Goal: Transaction & Acquisition: Purchase product/service

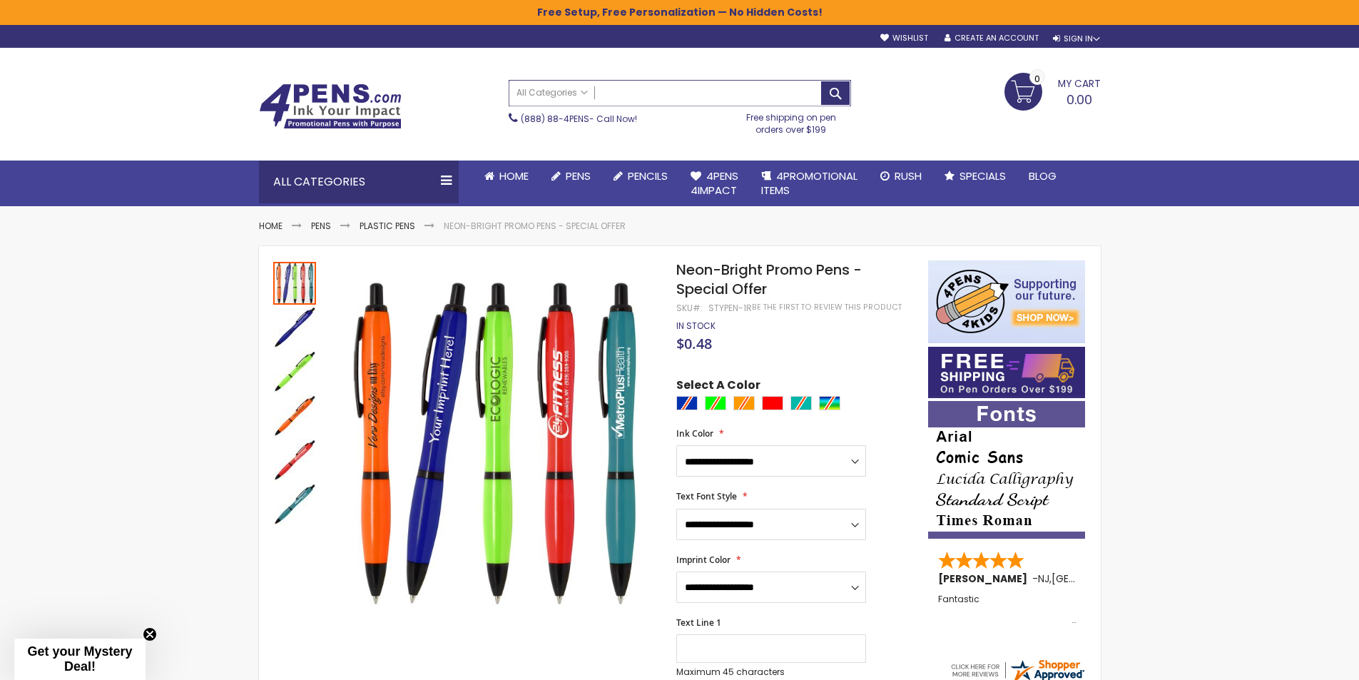
click at [619, 89] on input "Search" at bounding box center [679, 93] width 341 height 25
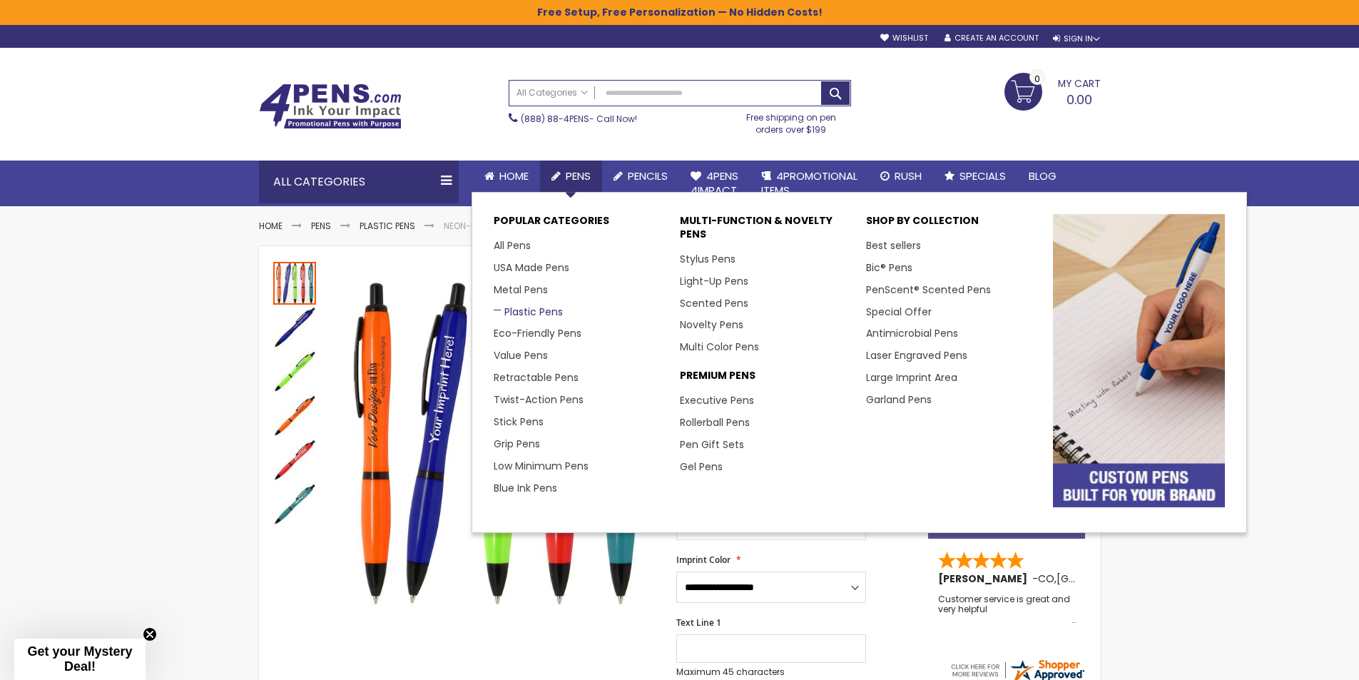
click at [544, 312] on link "Plastic Pens" at bounding box center [528, 312] width 69 height 14
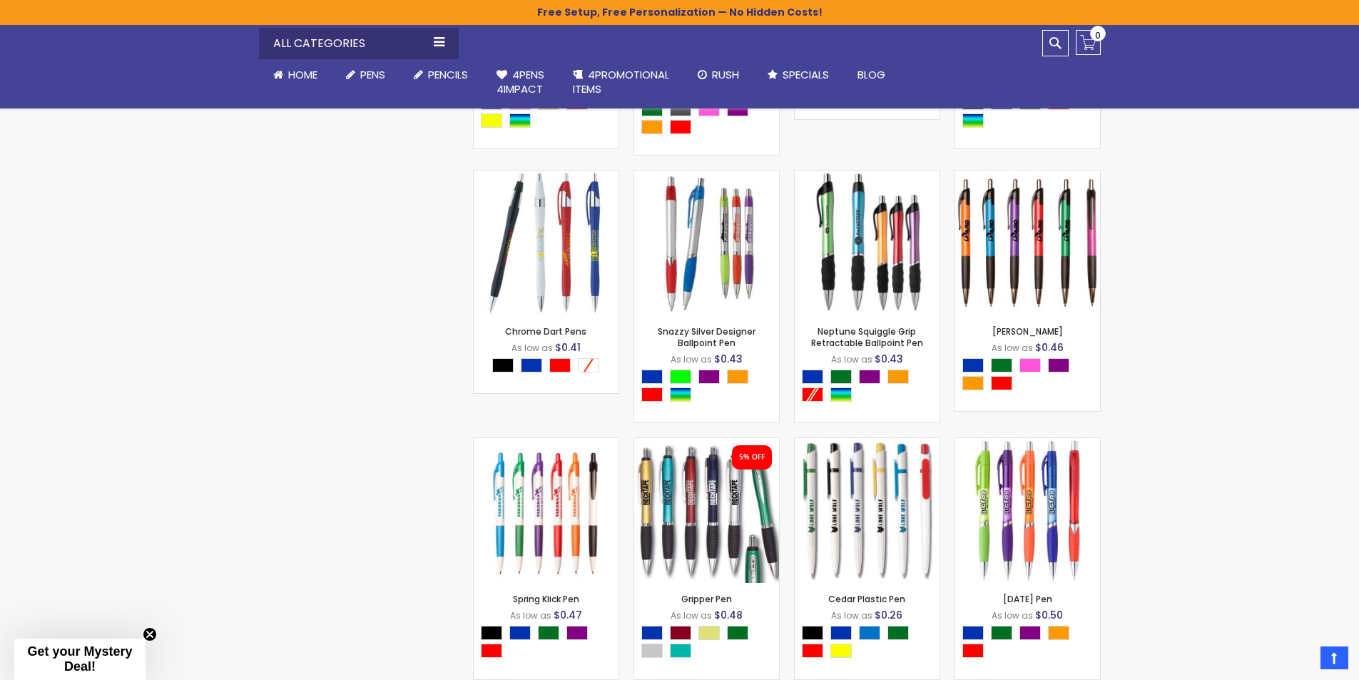
scroll to position [5518, 0]
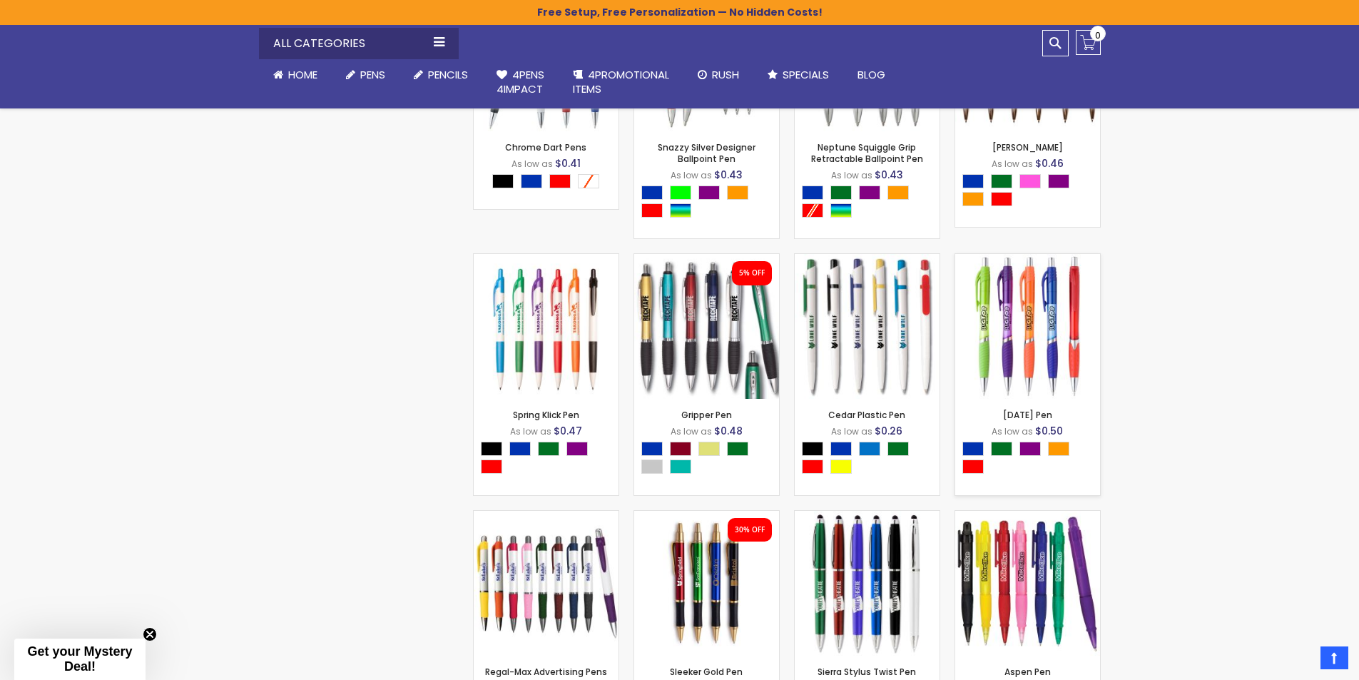
click at [1041, 382] on div "- *** + Add to Cart" at bounding box center [1027, 375] width 145 height 25
click at [1054, 325] on img at bounding box center [1027, 326] width 145 height 145
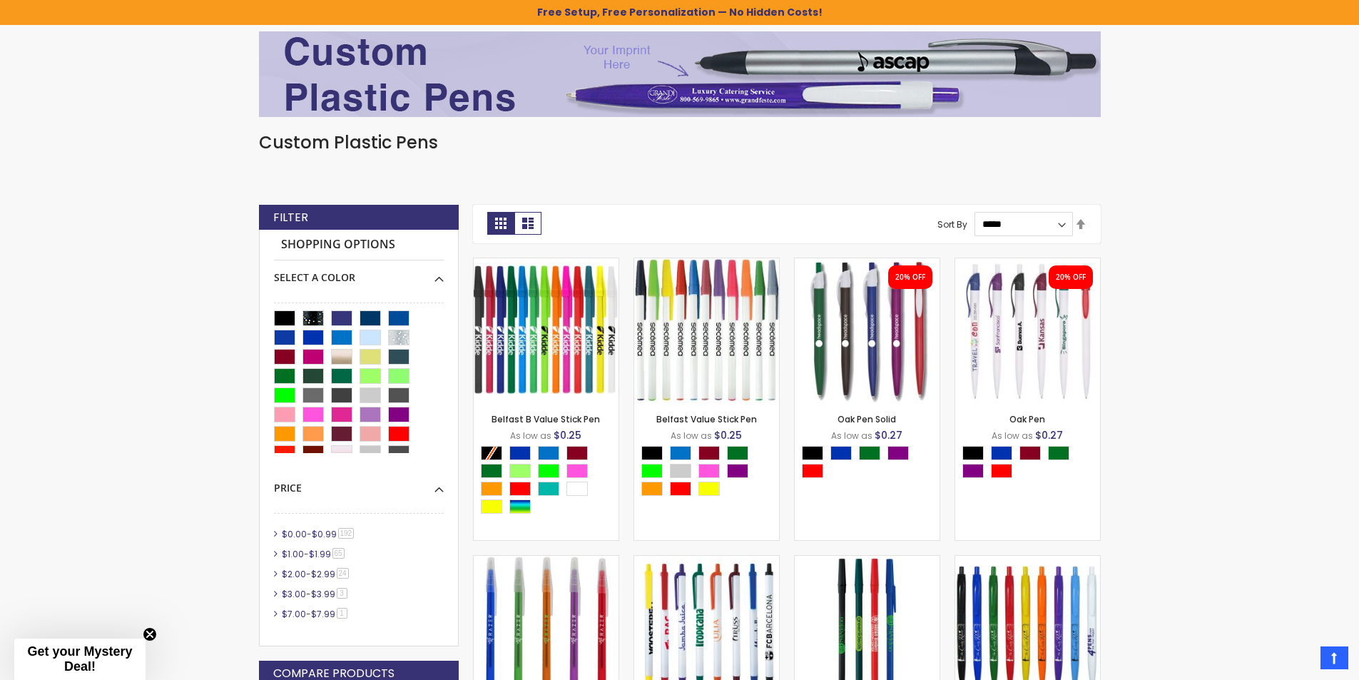
scroll to position [0, 0]
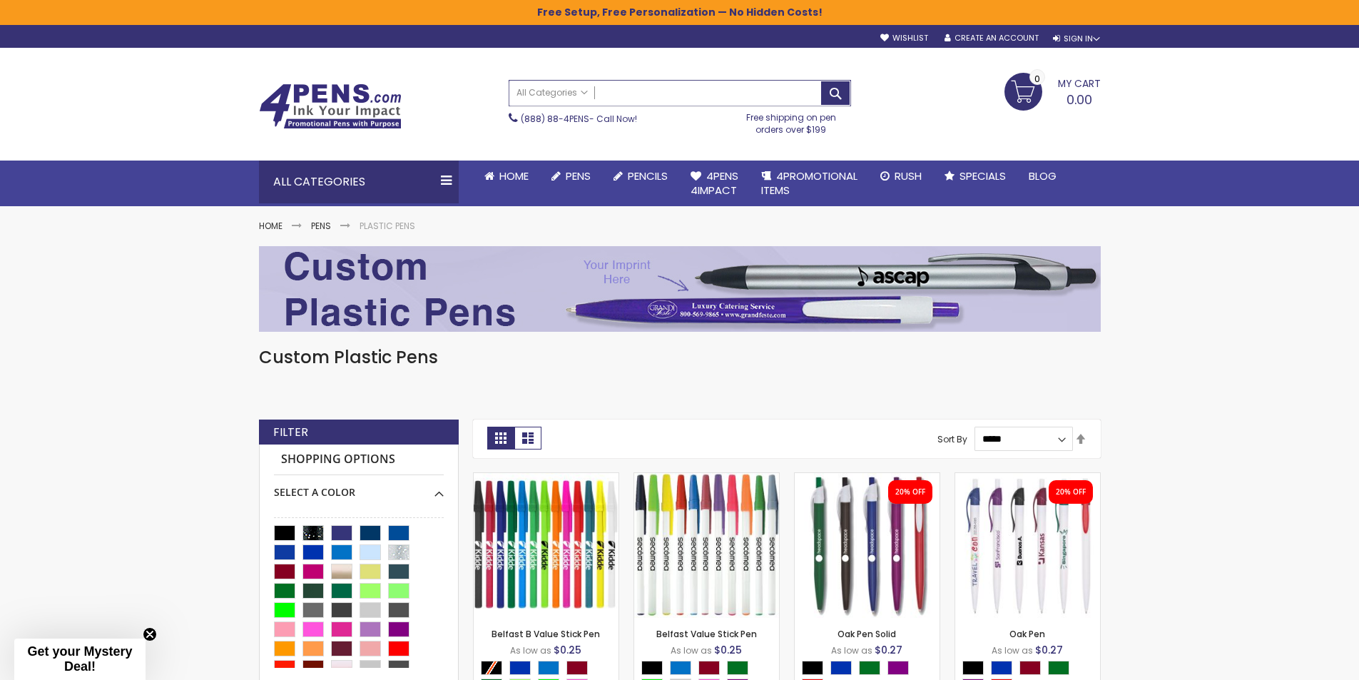
click at [651, 102] on input "Search" at bounding box center [679, 93] width 341 height 25
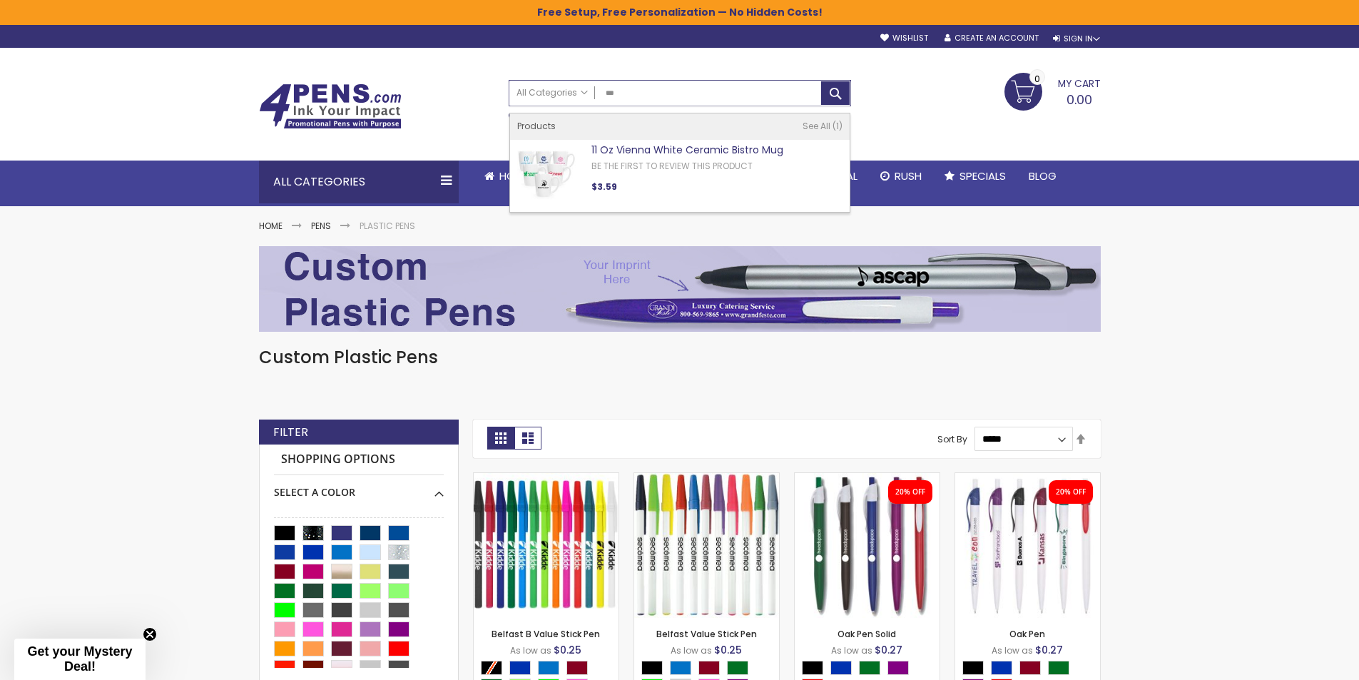
type input "***"
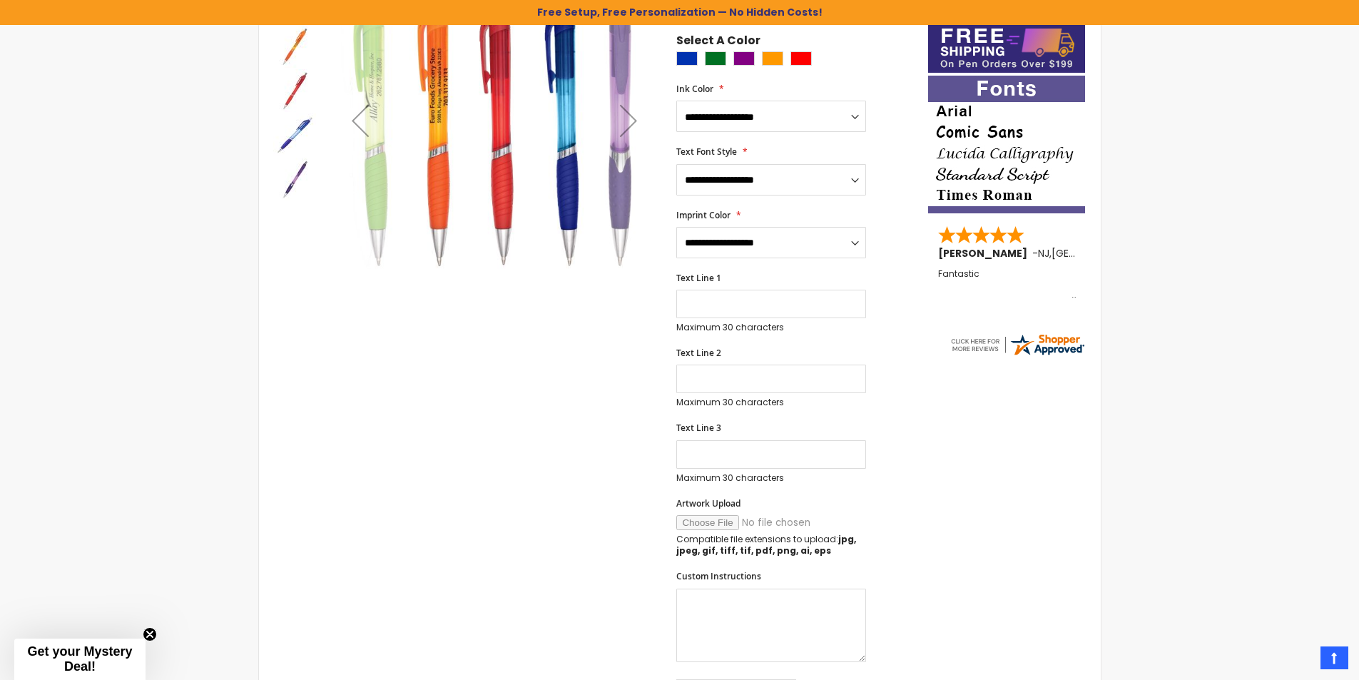
scroll to position [26, 0]
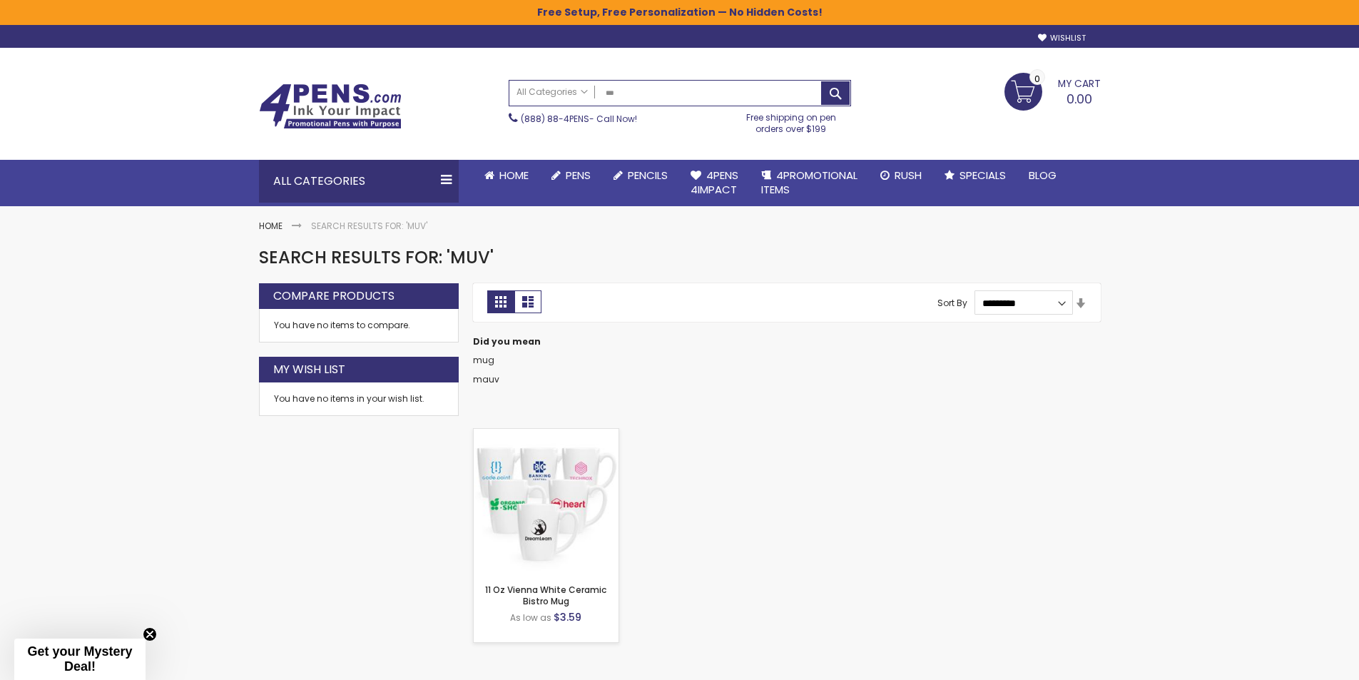
click at [568, 524] on img at bounding box center [546, 501] width 145 height 145
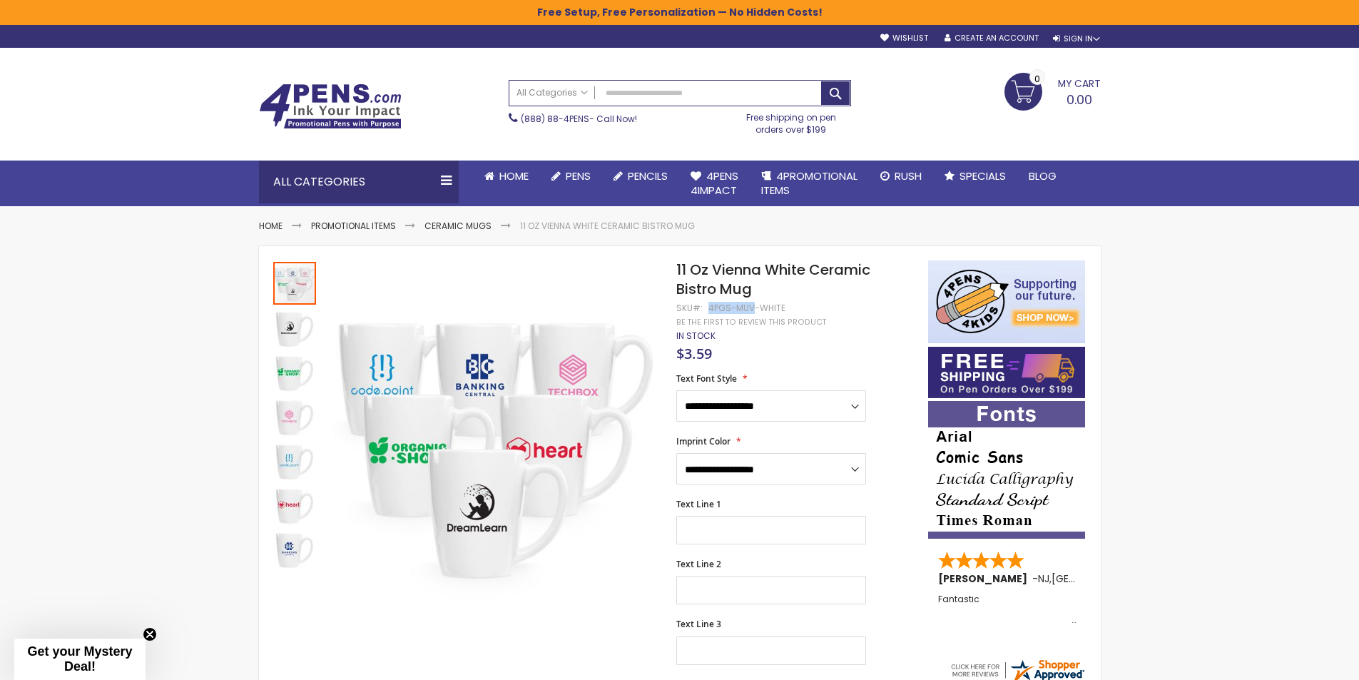
drag, startPoint x: 753, startPoint y: 310, endPoint x: 709, endPoint y: 310, distance: 43.5
click at [709, 310] on div "4PGS-MUV-WHITE" at bounding box center [746, 307] width 77 height 11
copy div "4PGS-MUV"
drag, startPoint x: 678, startPoint y: 265, endPoint x: 751, endPoint y: 287, distance: 76.7
click at [753, 285] on h1 "11 Oz Vienna White Ceramic Bistro Mug" at bounding box center [794, 279] width 237 height 39
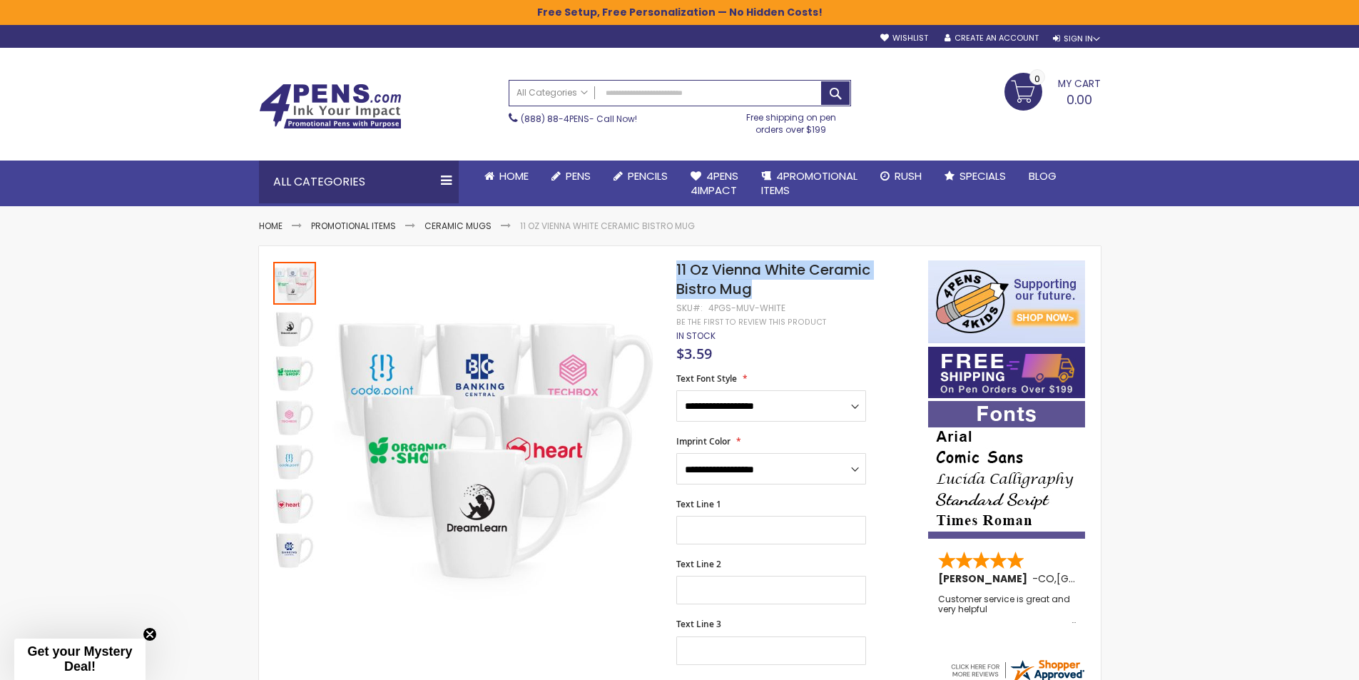
copy span "11 Oz Vienna White Ceramic Bistro Mug"
click at [633, 92] on input "Search" at bounding box center [679, 93] width 341 height 25
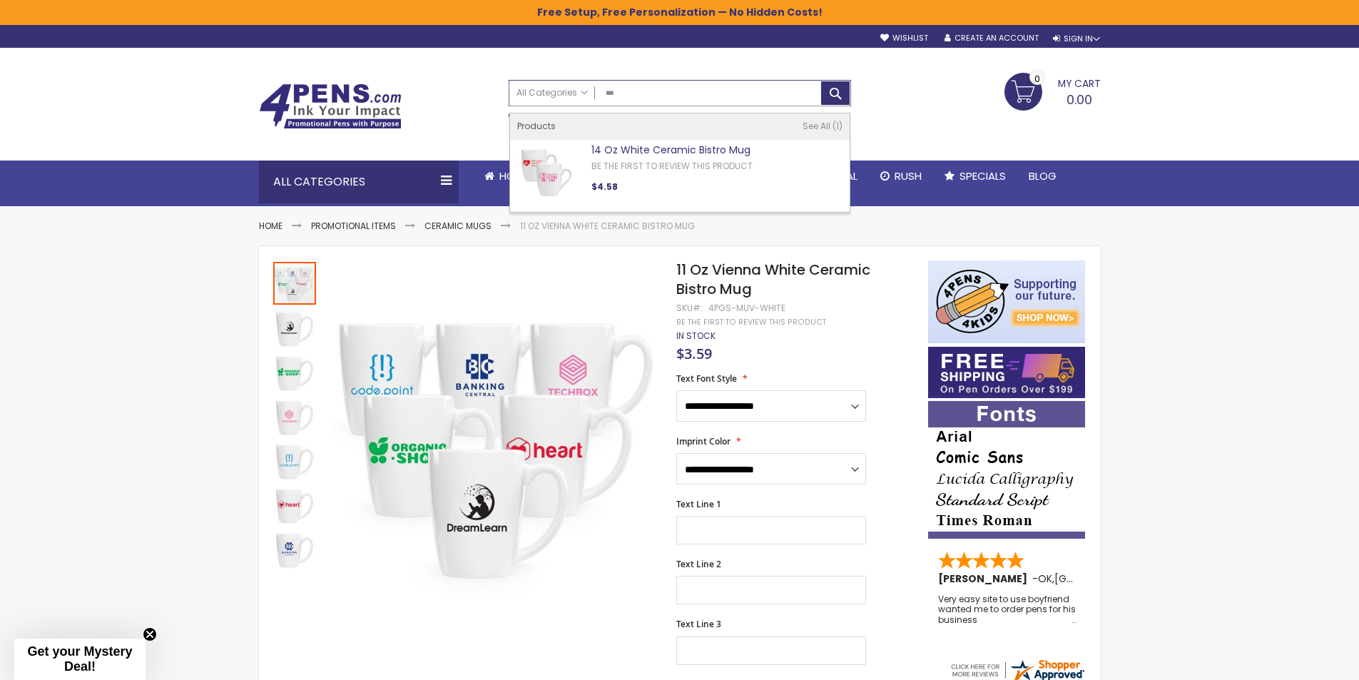
type input "***"
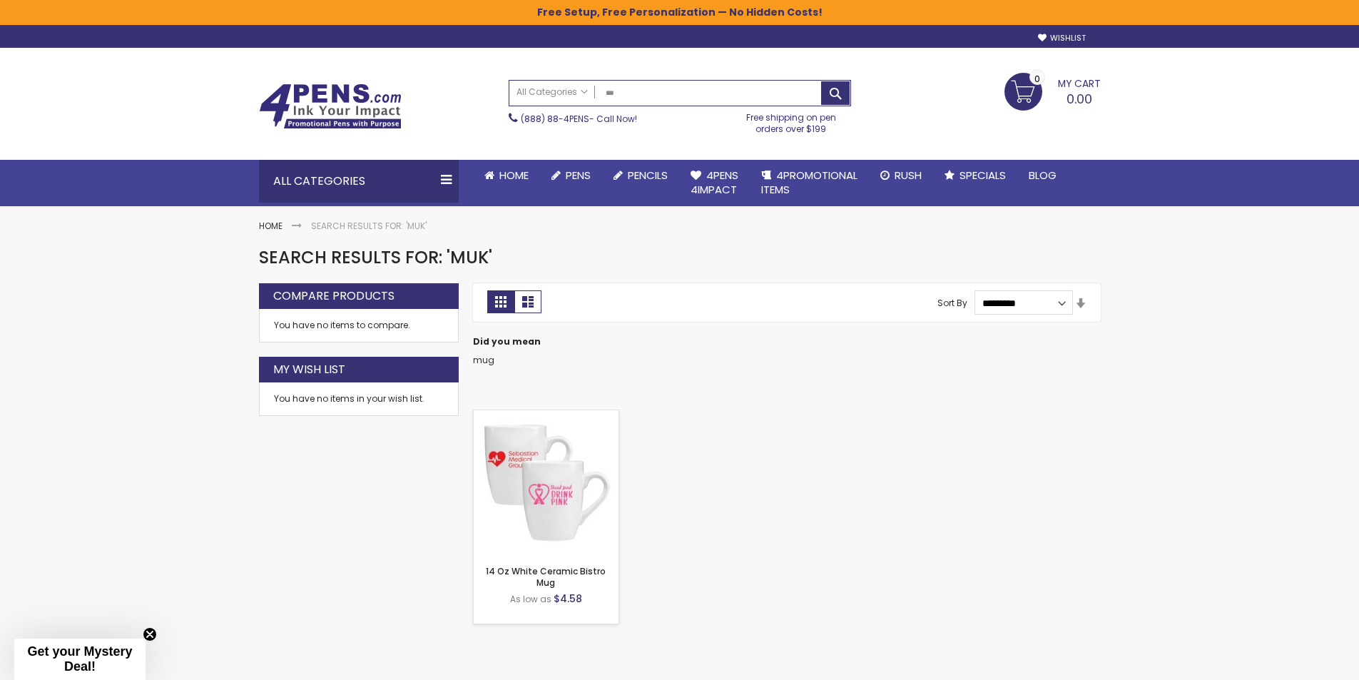
click at [540, 495] on img at bounding box center [546, 482] width 145 height 145
